Goal: Check status: Check status

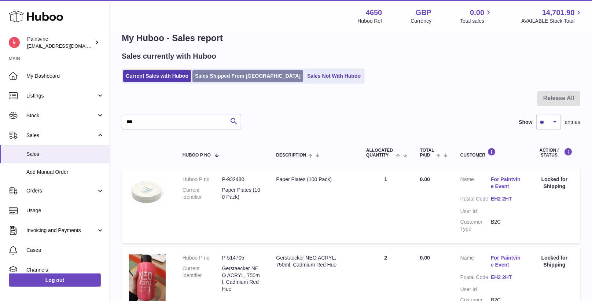
click at [213, 74] on link "Sales Shipped From [GEOGRAPHIC_DATA]" at bounding box center [248, 76] width 111 height 12
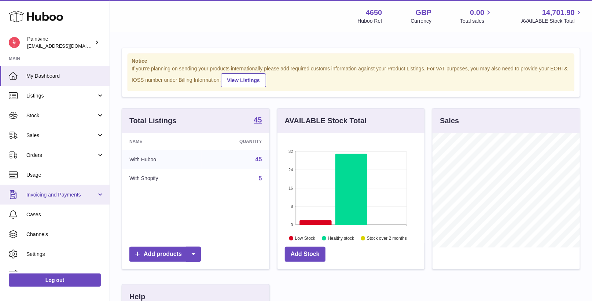
scroll to position [114, 147]
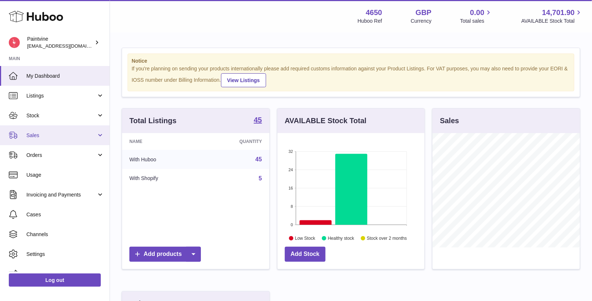
click at [61, 135] on span "Sales" at bounding box center [61, 135] width 70 height 7
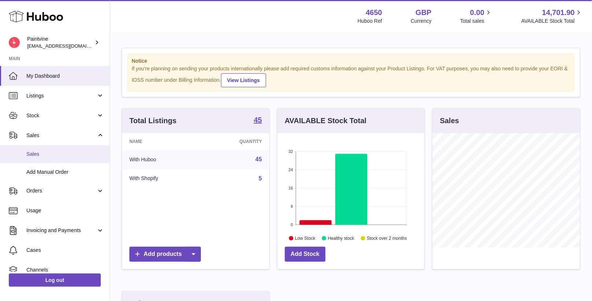
click at [62, 153] on span "Sales" at bounding box center [65, 154] width 78 height 7
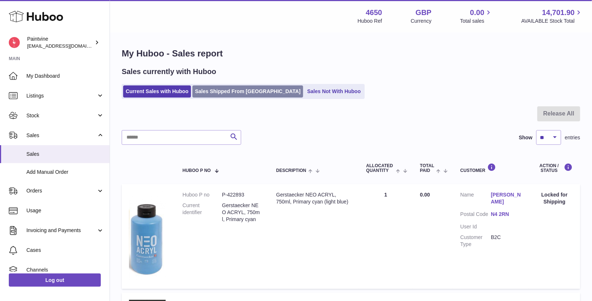
click at [240, 89] on link "Sales Shipped From [GEOGRAPHIC_DATA]" at bounding box center [248, 91] width 111 height 12
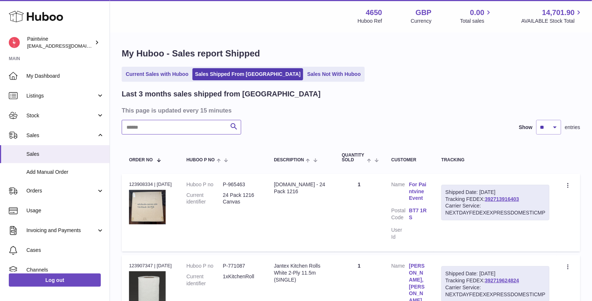
click at [198, 128] on input "text" at bounding box center [182, 127] width 120 height 15
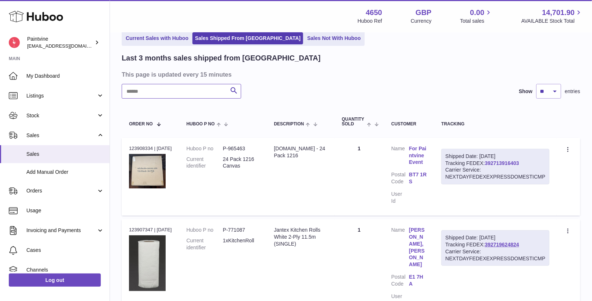
scroll to position [37, 0]
click at [495, 242] on link "392719624824" at bounding box center [502, 244] width 34 height 6
click at [511, 163] on link "392713916403" at bounding box center [502, 163] width 34 height 6
click at [181, 89] on input "text" at bounding box center [182, 90] width 120 height 15
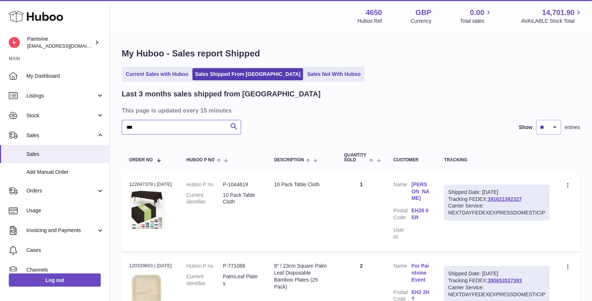
type input "***"
click at [165, 68] on ul "Current Sales with Huboo Sales Shipped From Huboo Sales Not With Huboo" at bounding box center [243, 74] width 243 height 15
click at [168, 74] on link "Current Sales with Huboo" at bounding box center [157, 74] width 68 height 12
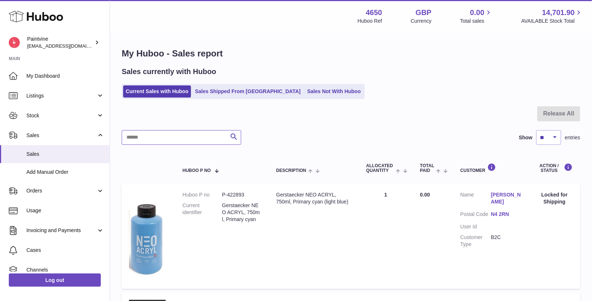
click at [211, 141] on input "text" at bounding box center [182, 137] width 120 height 15
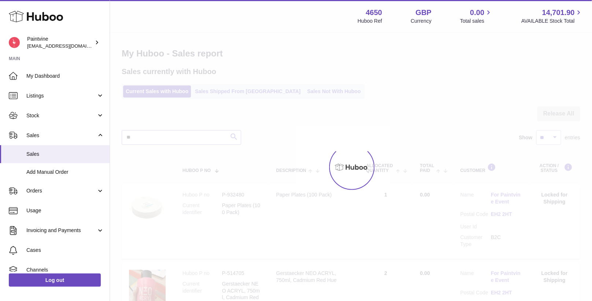
type input "**"
click at [201, 96] on div at bounding box center [351, 167] width 482 height 268
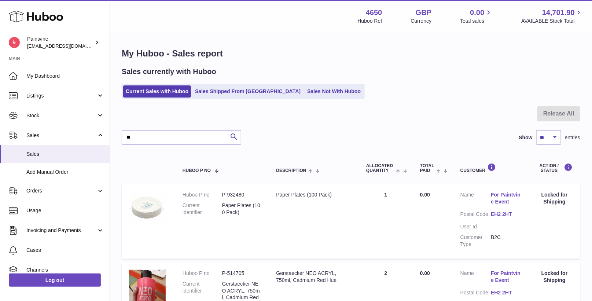
click at [205, 91] on link "Sales Shipped From [GEOGRAPHIC_DATA]" at bounding box center [248, 91] width 111 height 12
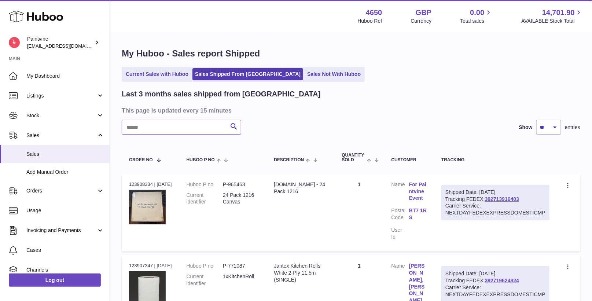
click at [175, 130] on input "text" at bounding box center [182, 127] width 120 height 15
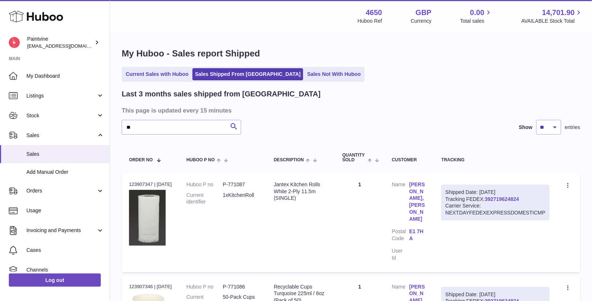
click at [493, 199] on link "392719624824" at bounding box center [502, 199] width 34 height 6
click at [177, 129] on input "**" at bounding box center [182, 127] width 120 height 15
type input "****"
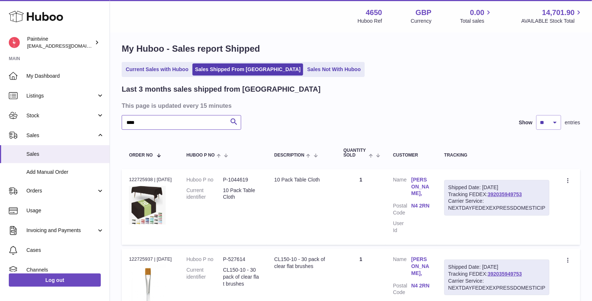
scroll to position [6, 0]
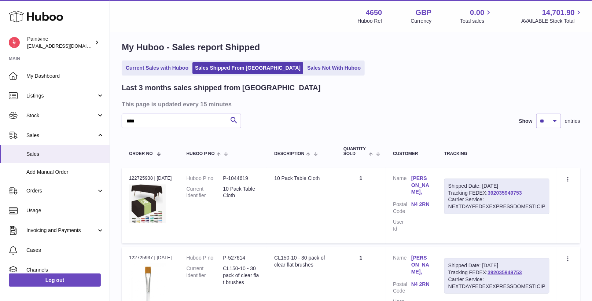
click at [508, 190] on link "392035949753" at bounding box center [505, 193] width 34 height 6
